Goal: Information Seeking & Learning: Learn about a topic

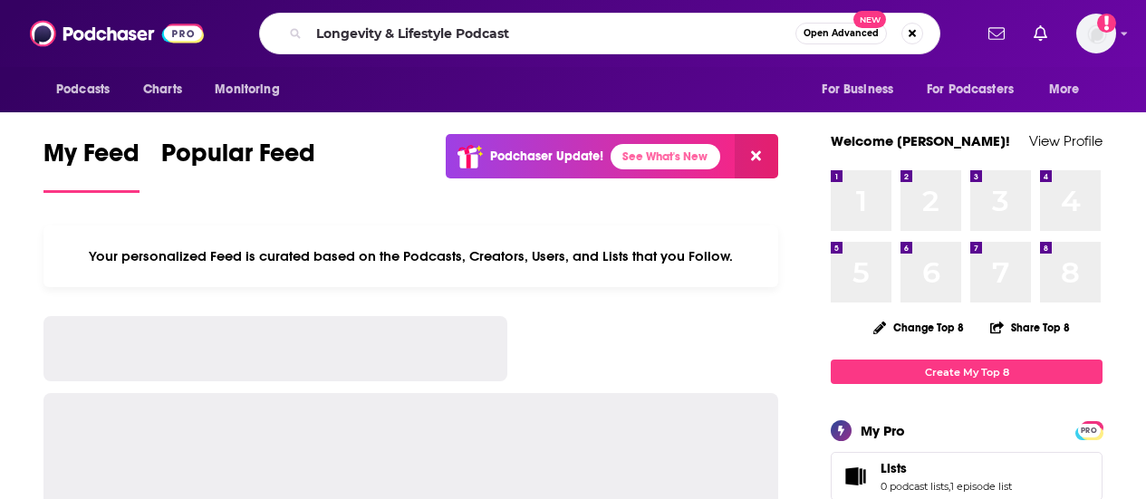
type input "Longevity & Lifestyle Podcast"
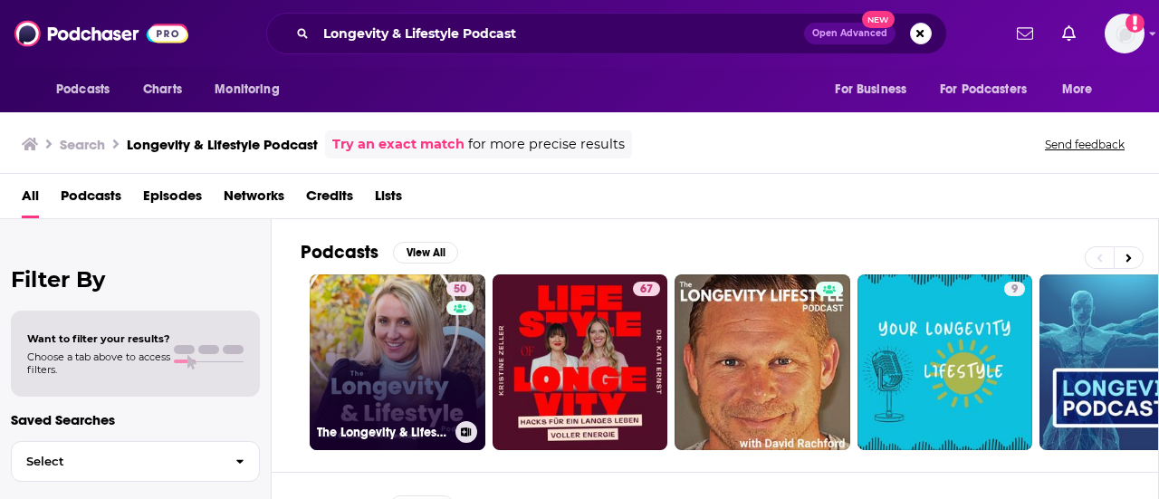
click at [382, 387] on link "50 The Longevity & Lifestyle Podcast" at bounding box center [398, 362] width 176 height 176
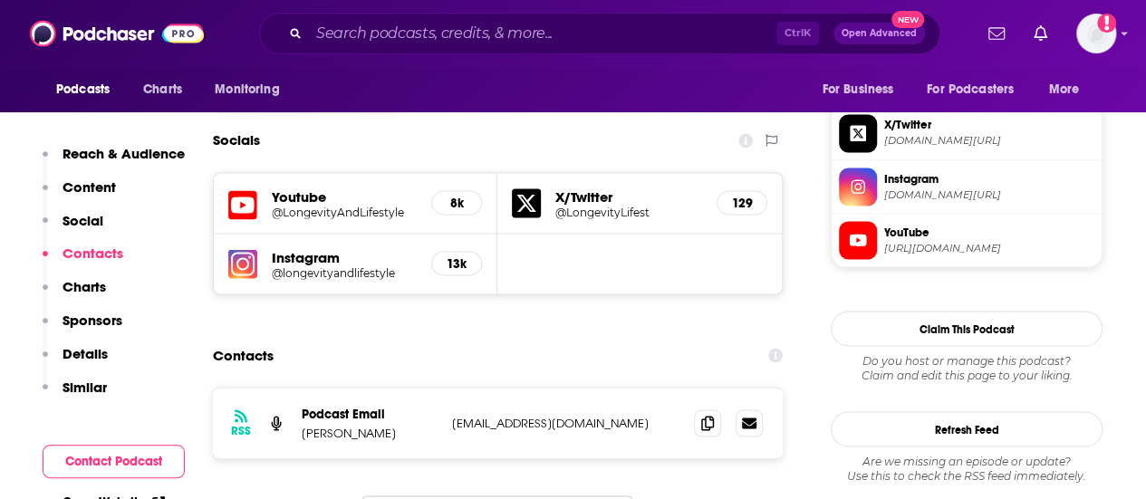
scroll to position [1358, 0]
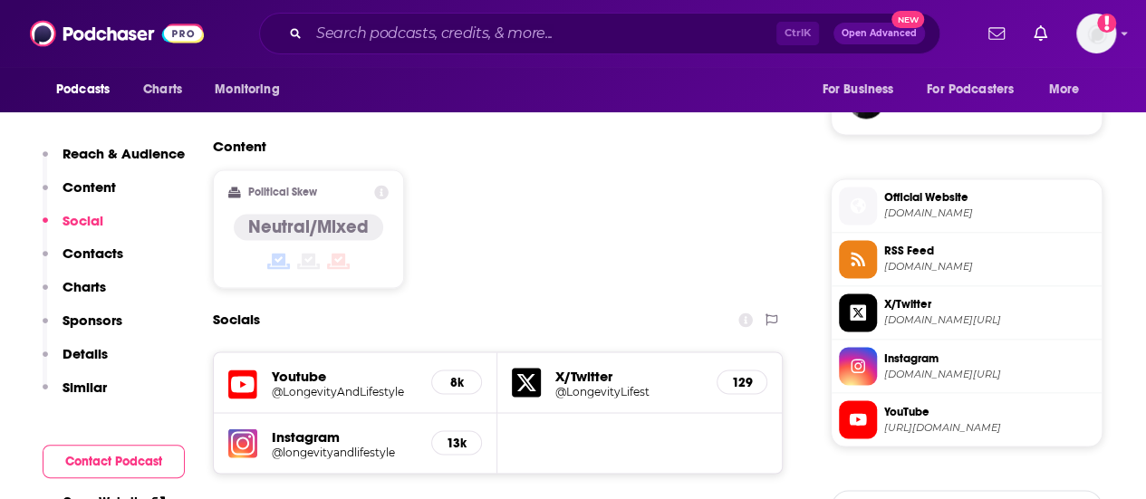
click at [865, 427] on icon at bounding box center [858, 419] width 20 height 16
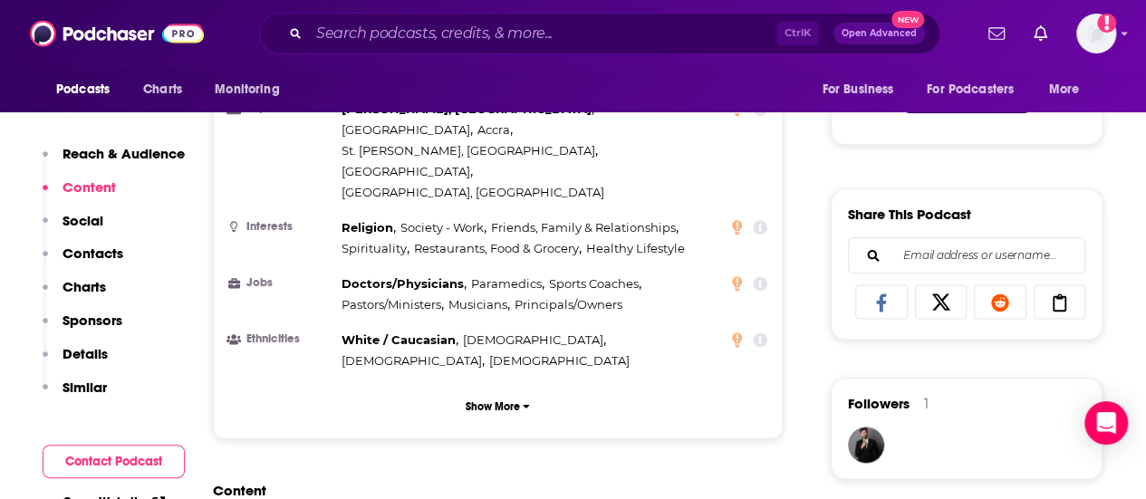
scroll to position [996, 0]
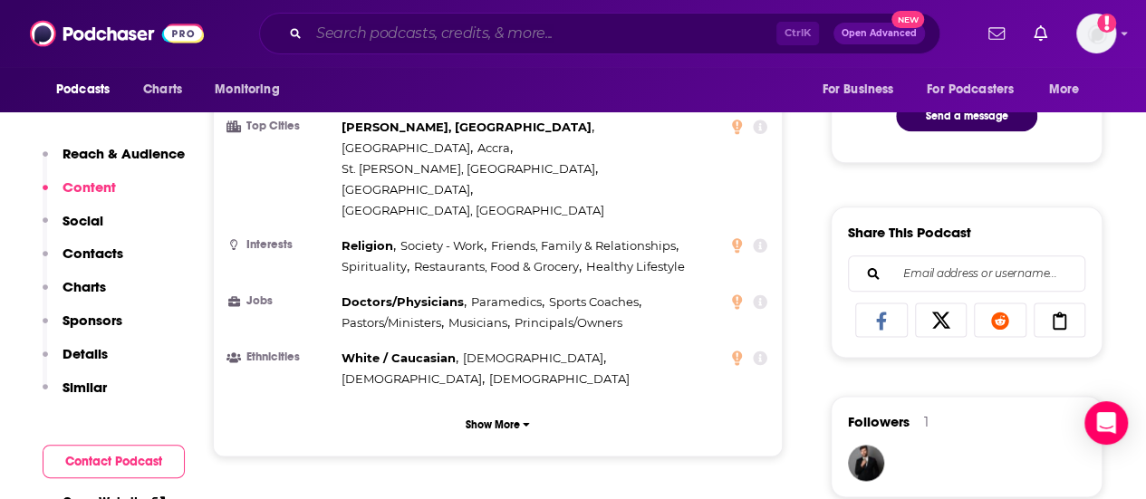
click at [486, 36] on input "Search podcasts, credits, & more..." at bounding box center [542, 33] width 467 height 29
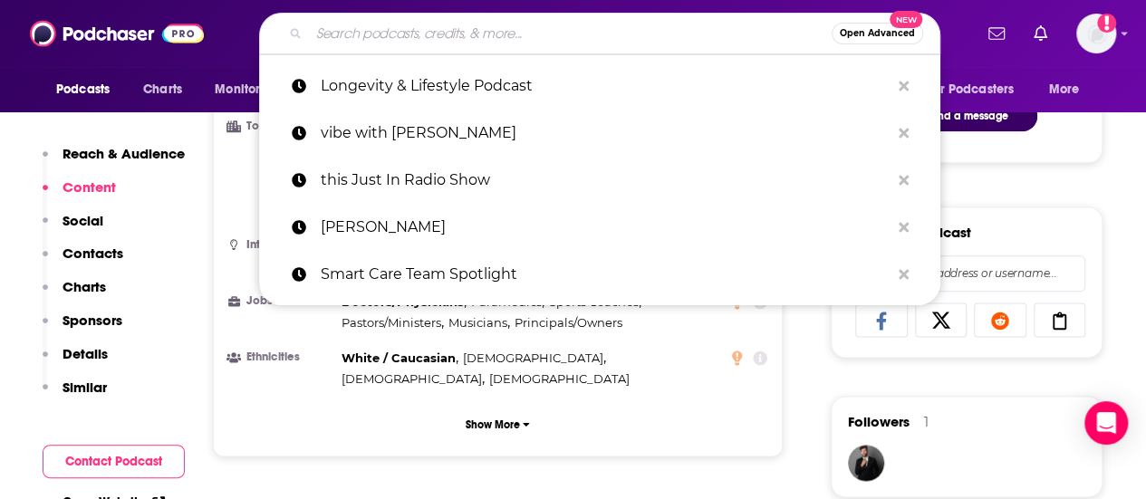
paste input "Silicon Fox Podcast"
type input "Silicon Fox Podcast"
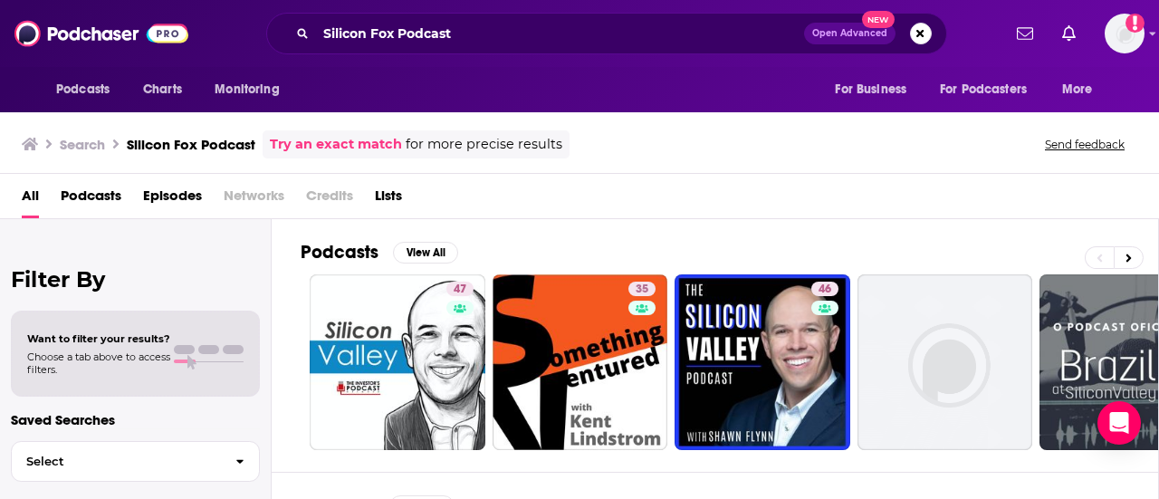
click at [1142, 268] on span at bounding box center [1114, 257] width 59 height 23
click at [1139, 265] on button at bounding box center [1129, 257] width 30 height 23
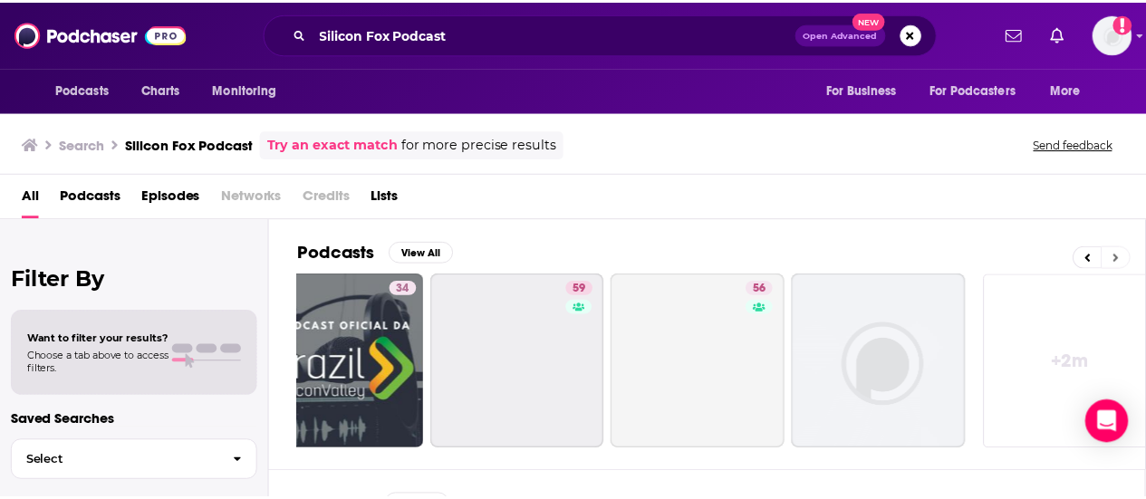
scroll to position [0, 804]
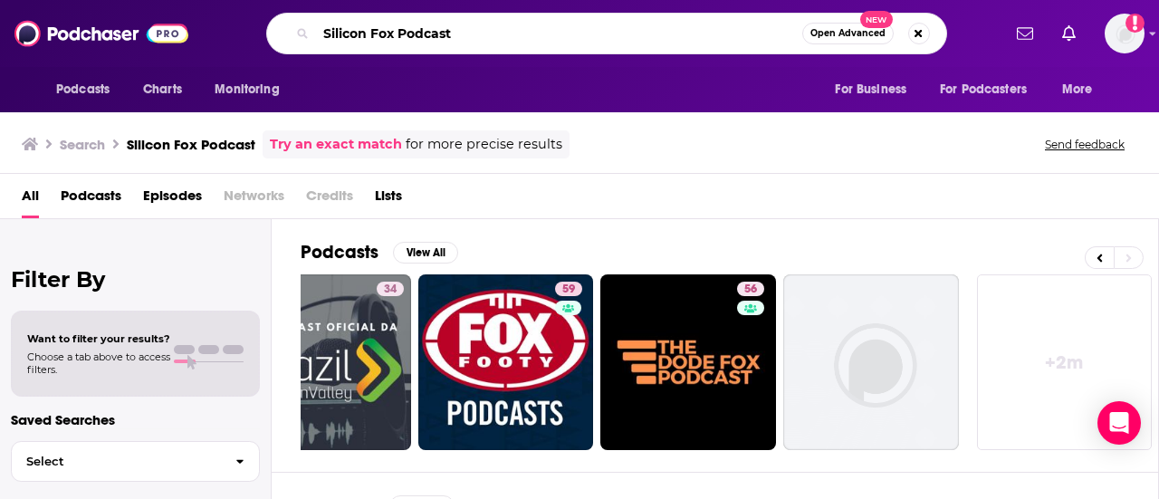
click at [525, 28] on input "Silicon Fox Podcast" at bounding box center [559, 33] width 486 height 29
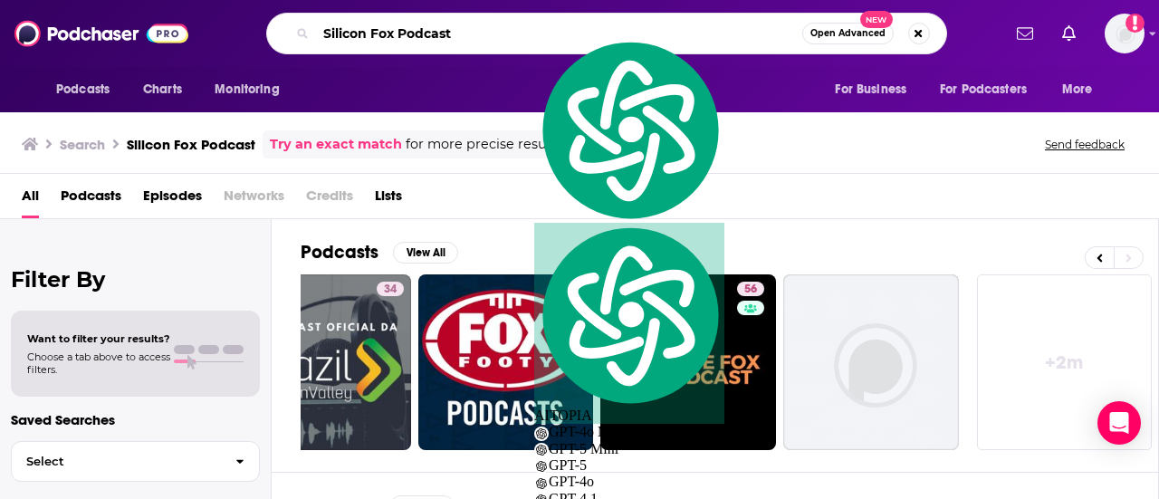
paste input "[PERSON_NAME]"
type input "[PERSON_NAME]"
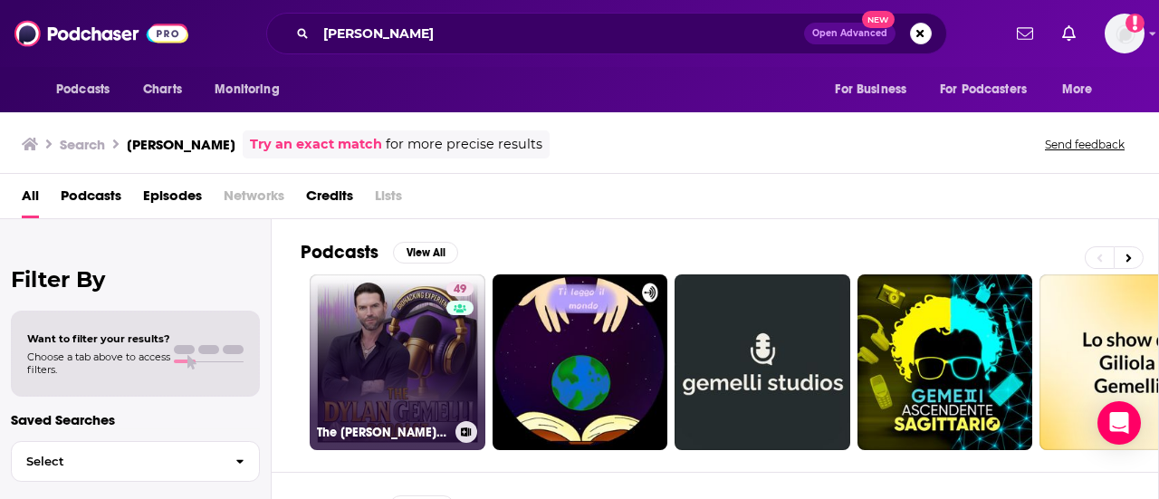
click at [411, 325] on link "49 The [PERSON_NAME] Podcast" at bounding box center [398, 362] width 176 height 176
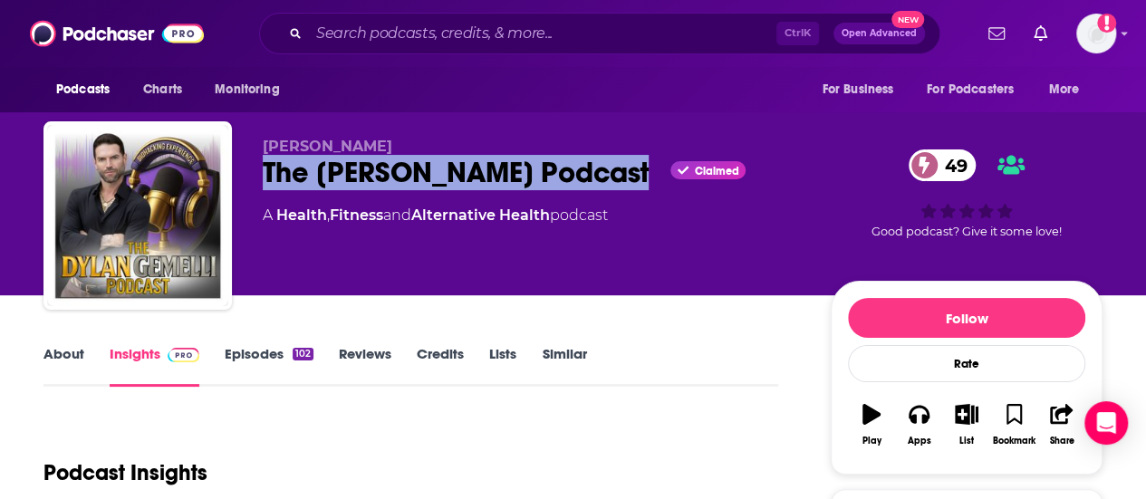
drag, startPoint x: 620, startPoint y: 183, endPoint x: 266, endPoint y: 205, distance: 354.8
click at [266, 205] on div "[PERSON_NAME] The [PERSON_NAME] Podcast Claimed 49 A Health , Fitness and Alter…" at bounding box center [532, 210] width 539 height 145
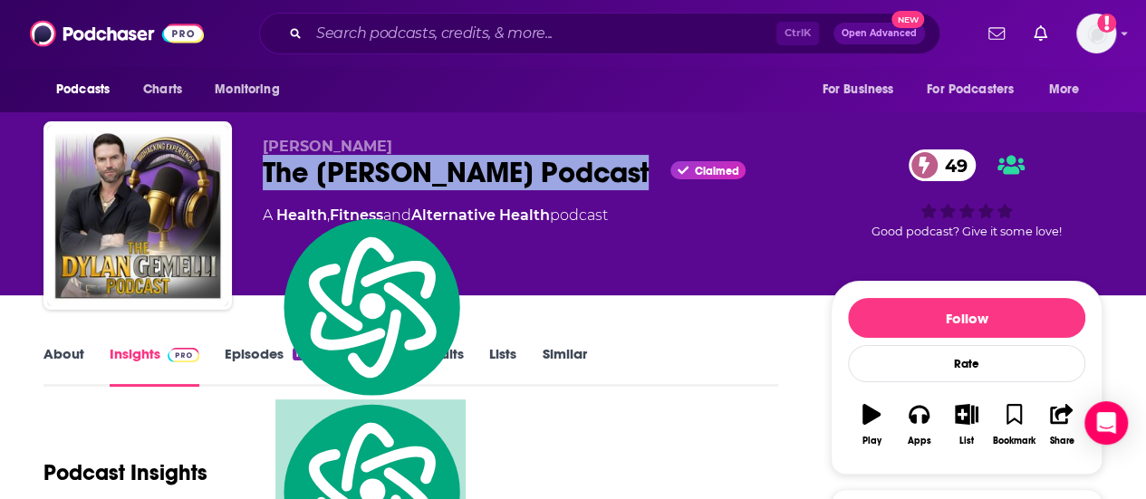
copy h2 "The [PERSON_NAME] Podcast"
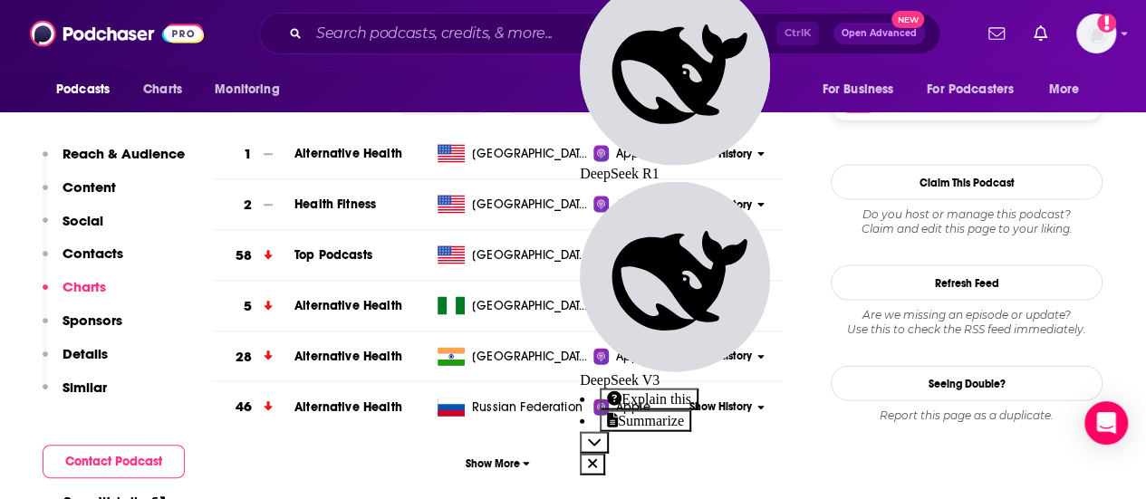
scroll to position [1358, 0]
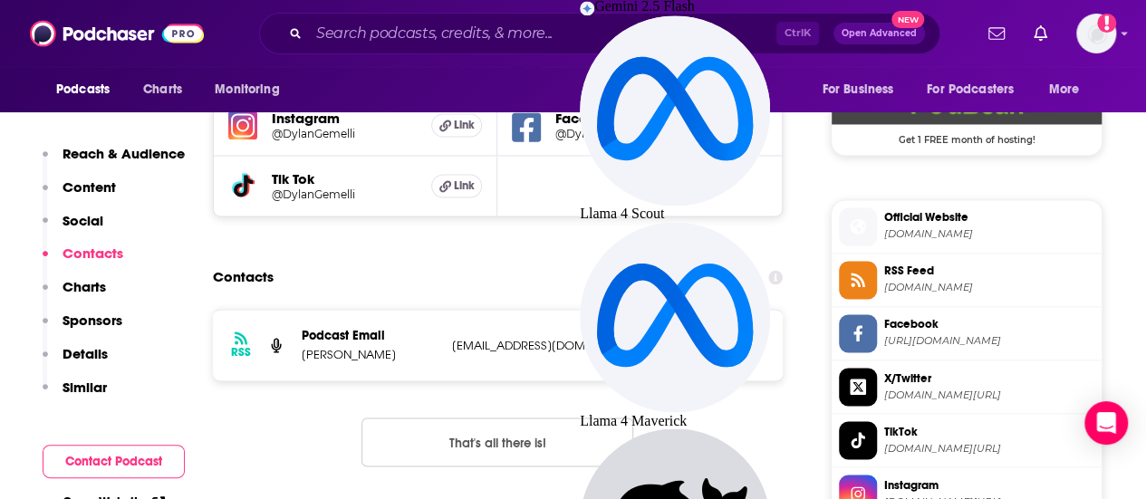
click at [702, 358] on span at bounding box center [707, 344] width 27 height 27
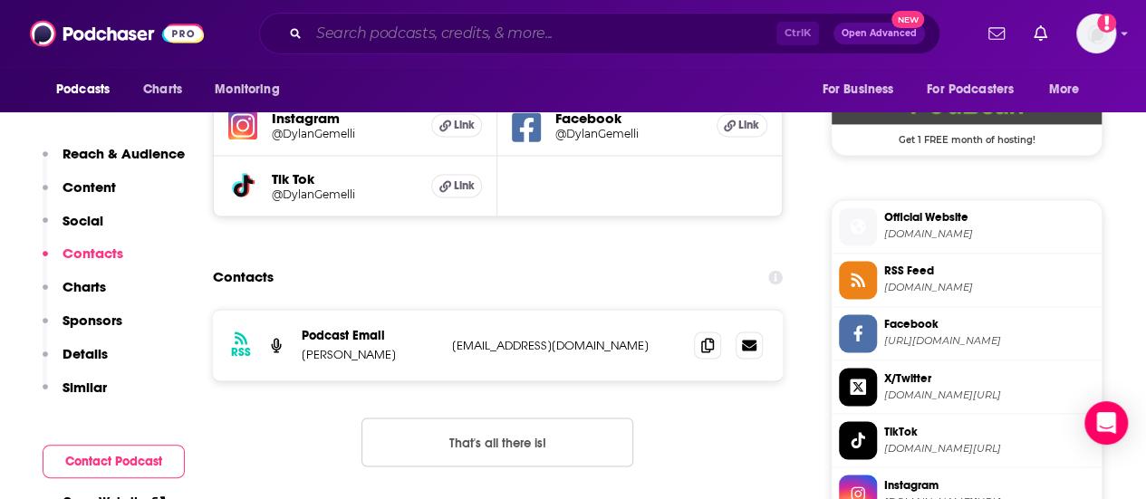
click at [486, 27] on input "Search podcasts, credits, & more..." at bounding box center [542, 33] width 467 height 29
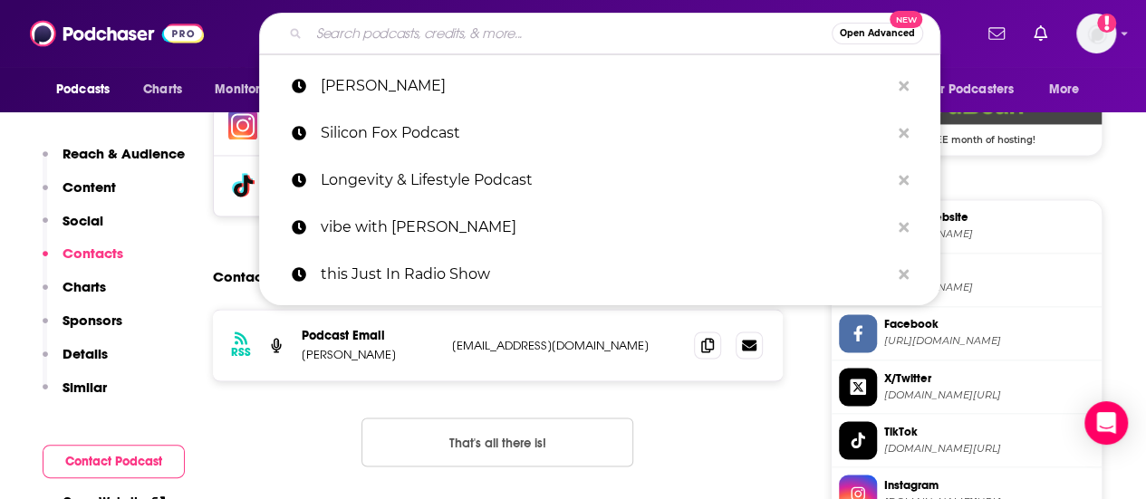
paste input "BeWELL with [PERSON_NAME]"
type input "BeWELL with [PERSON_NAME]"
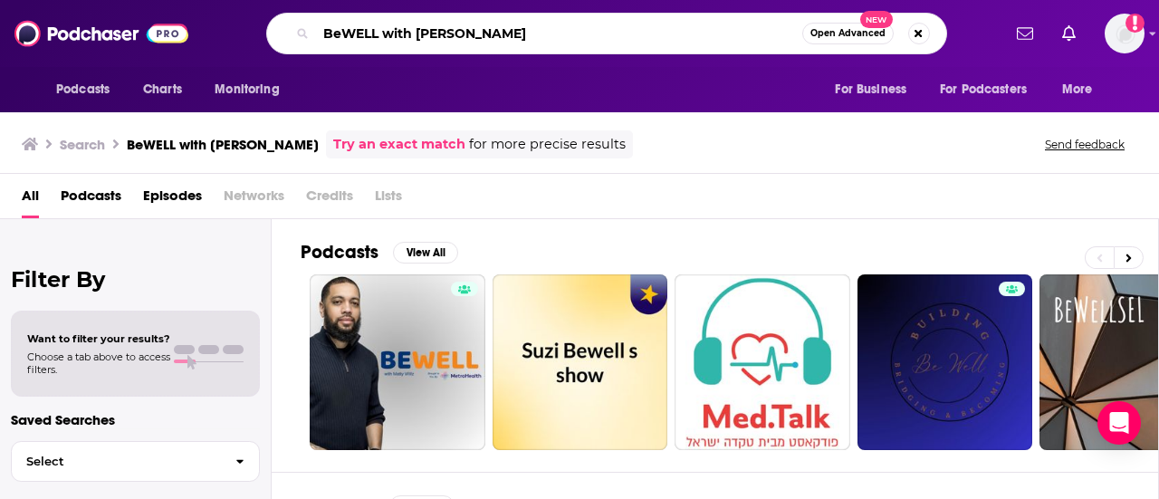
drag, startPoint x: 417, startPoint y: 32, endPoint x: 290, endPoint y: 28, distance: 127.7
click at [230, 23] on div "BeWELL with [PERSON_NAME] Open Advanced New" at bounding box center [606, 34] width 789 height 42
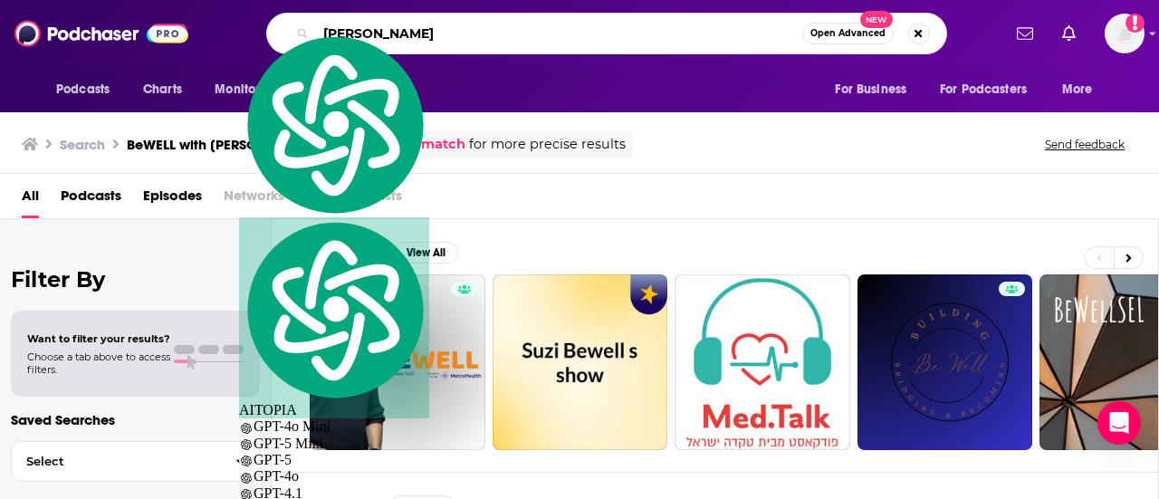
type input "[PERSON_NAME]"
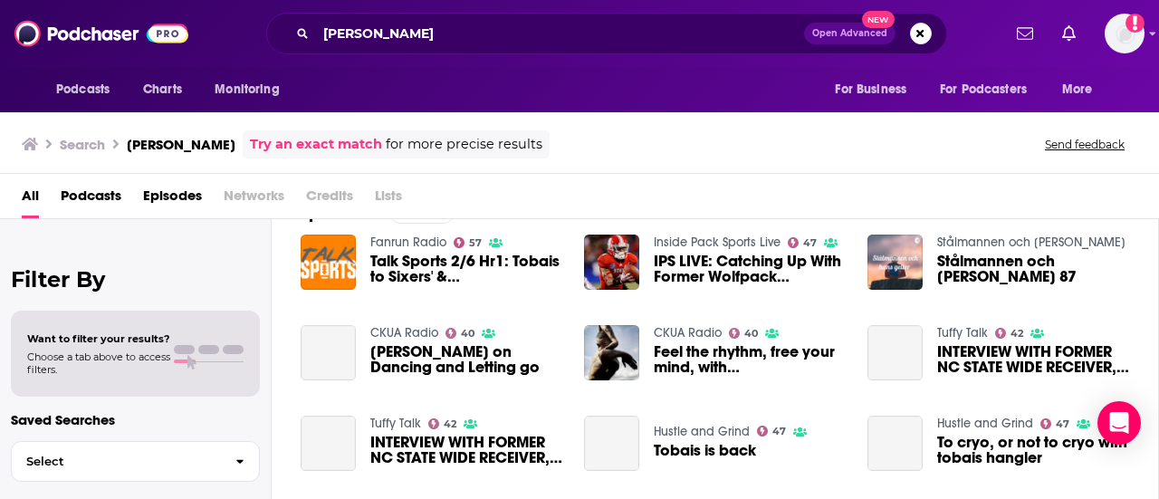
scroll to position [72, 0]
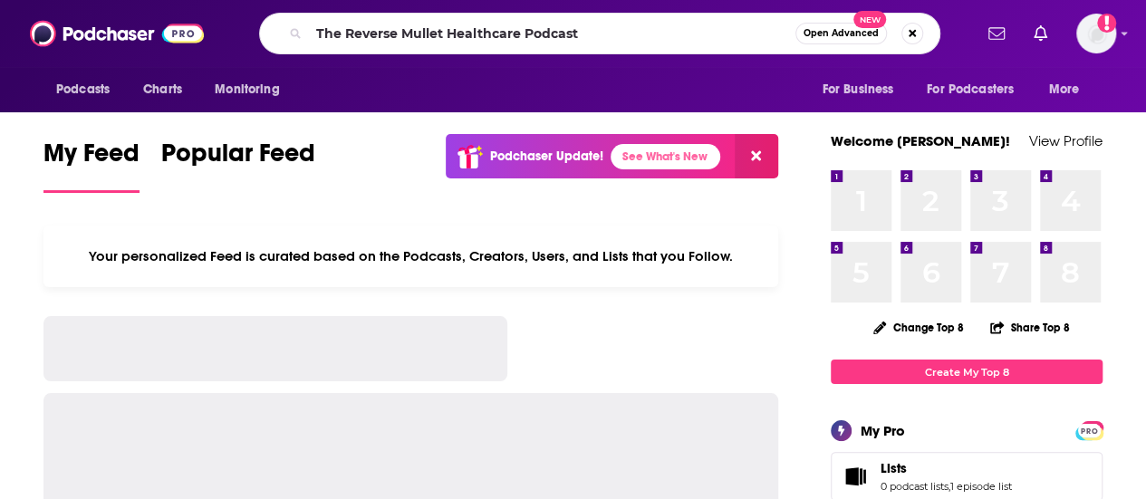
type input "The Reverse Mullet Healthcare Podcast"
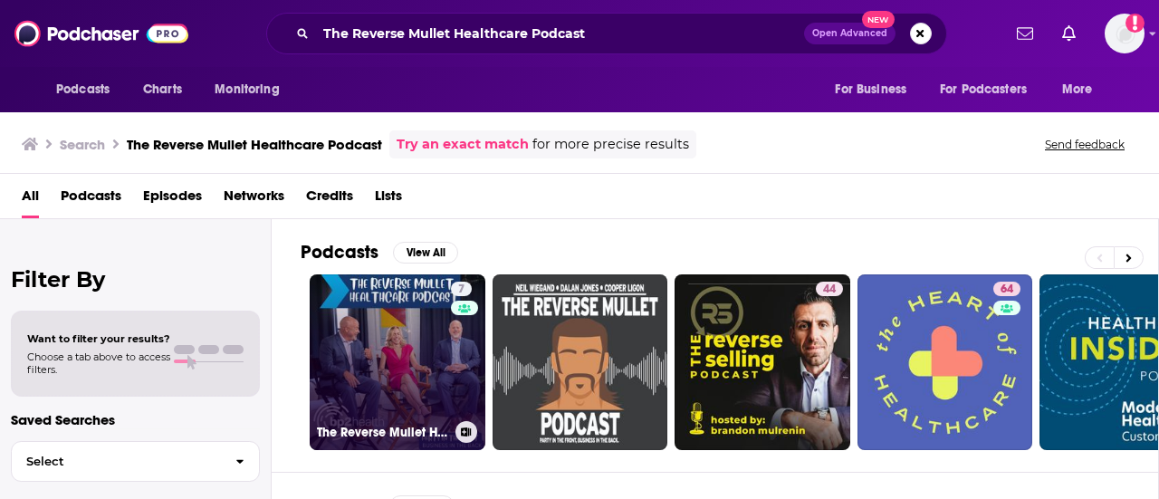
click at [373, 340] on link "7 The Reverse Mullet Healthcare Podcast" at bounding box center [398, 362] width 176 height 176
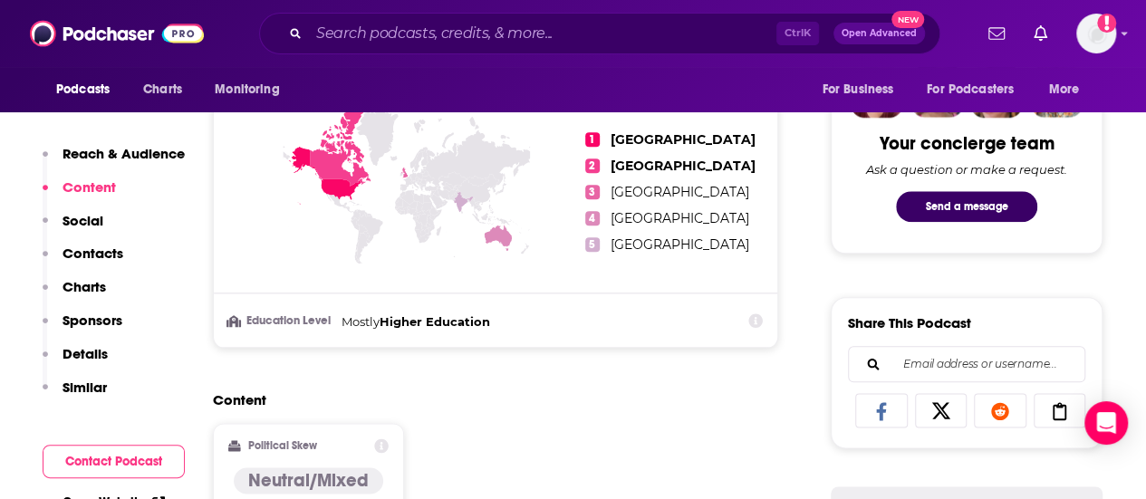
scroll to position [1268, 0]
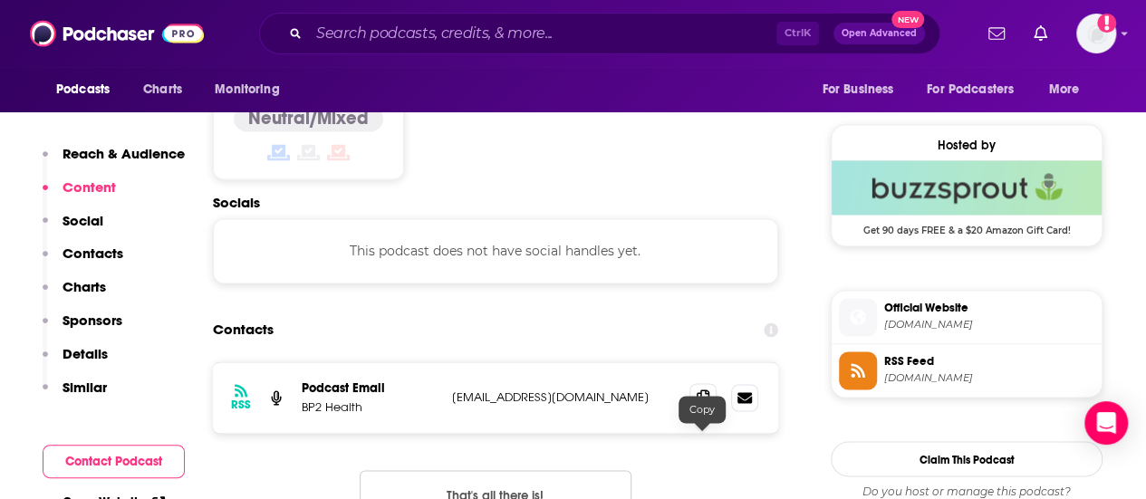
click at [692, 410] on span at bounding box center [702, 396] width 27 height 27
